Goal: Task Accomplishment & Management: Use online tool/utility

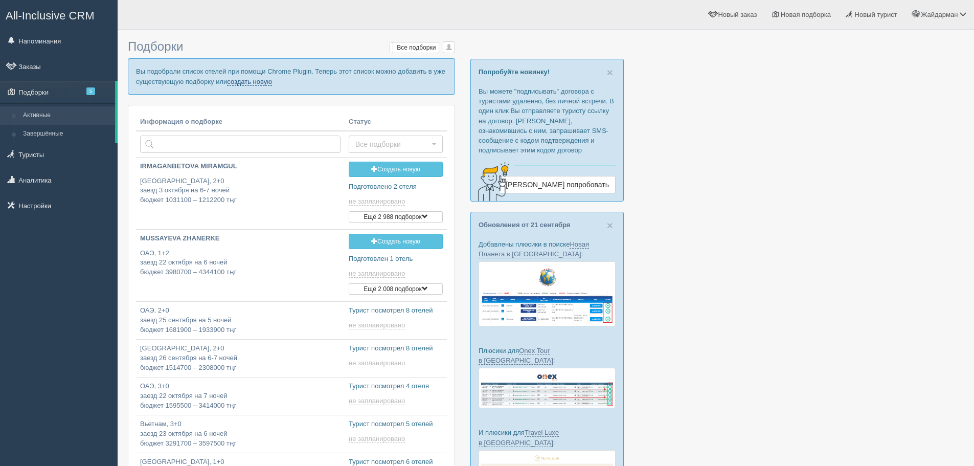
drag, startPoint x: 0, startPoint y: 0, endPoint x: 257, endPoint y: 82, distance: 270.0
click at [257, 82] on link "создать новую" at bounding box center [249, 82] width 45 height 8
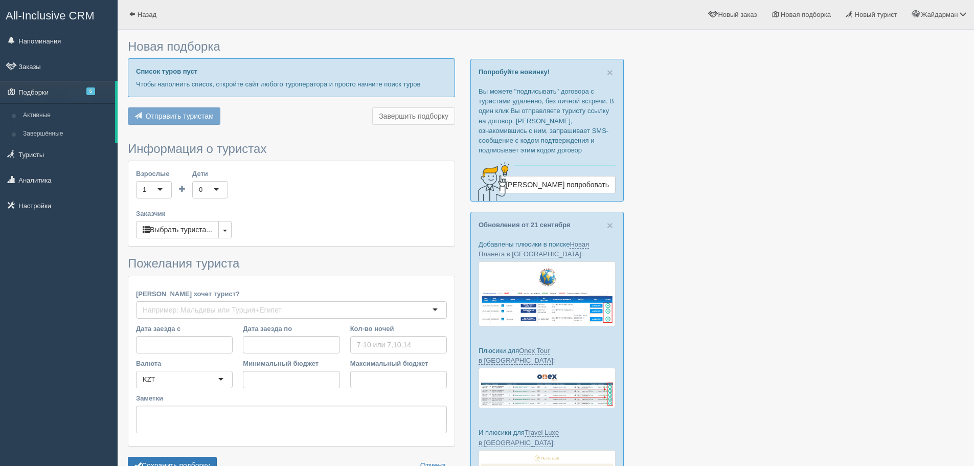
type input "7"
type input "1011600"
type input "1390800"
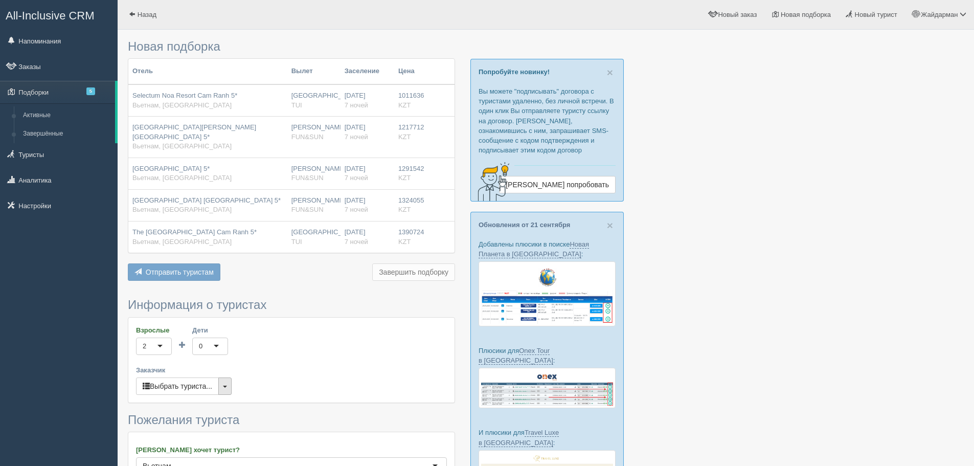
click at [229, 377] on button "button" at bounding box center [224, 385] width 13 height 17
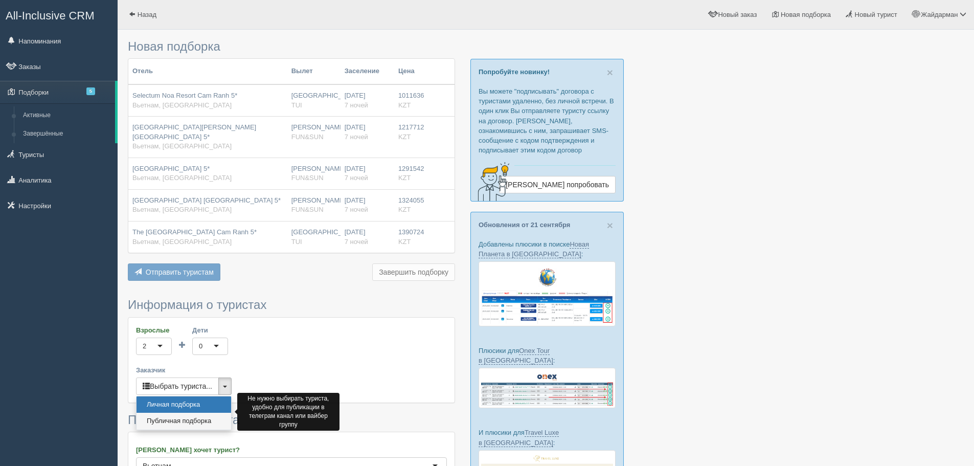
click at [209, 413] on link "Публичная подборка" at bounding box center [184, 421] width 95 height 17
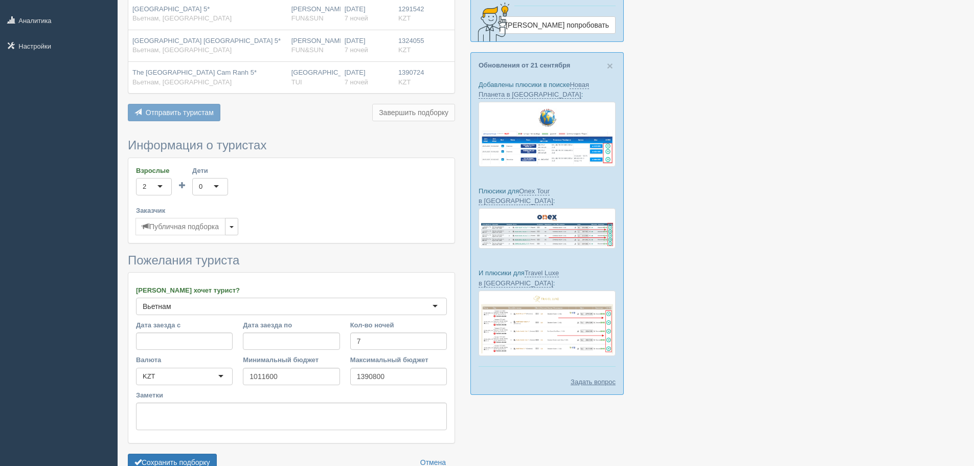
scroll to position [207, 0]
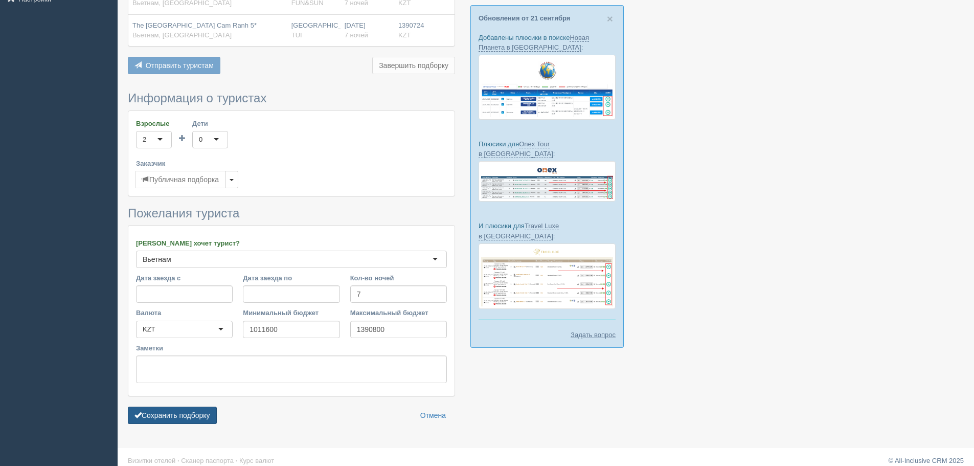
click at [198, 407] on button "Сохранить подборку" at bounding box center [172, 415] width 89 height 17
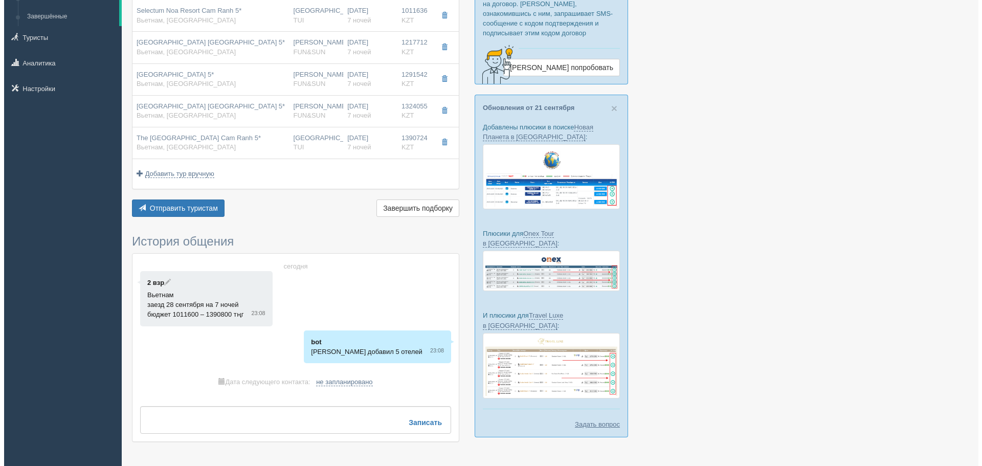
scroll to position [153, 0]
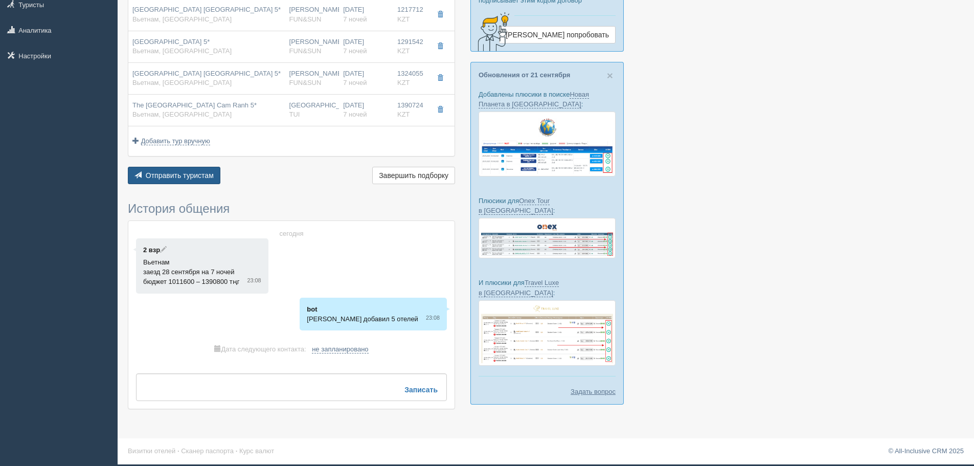
click at [194, 180] on span "Отправить туристам" at bounding box center [180, 175] width 68 height 8
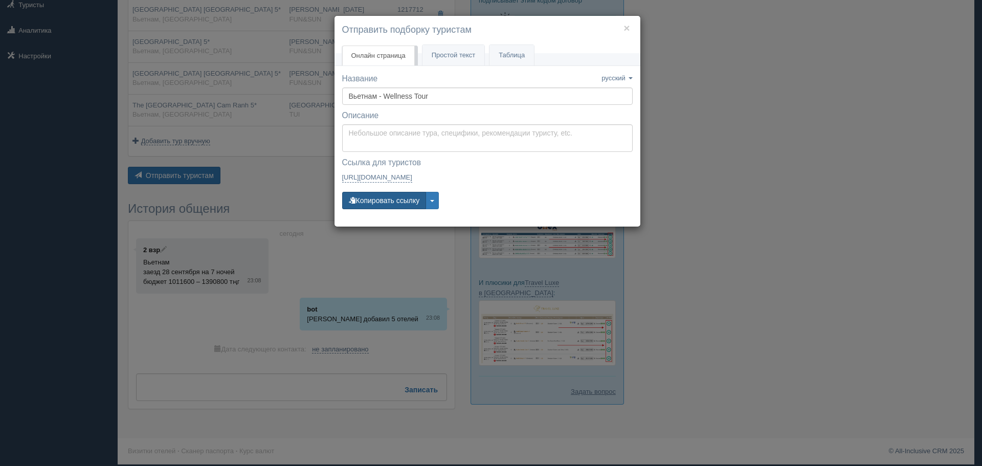
click at [396, 196] on button "Копировать ссылку" at bounding box center [384, 200] width 84 height 17
